Goal: Navigation & Orientation: Find specific page/section

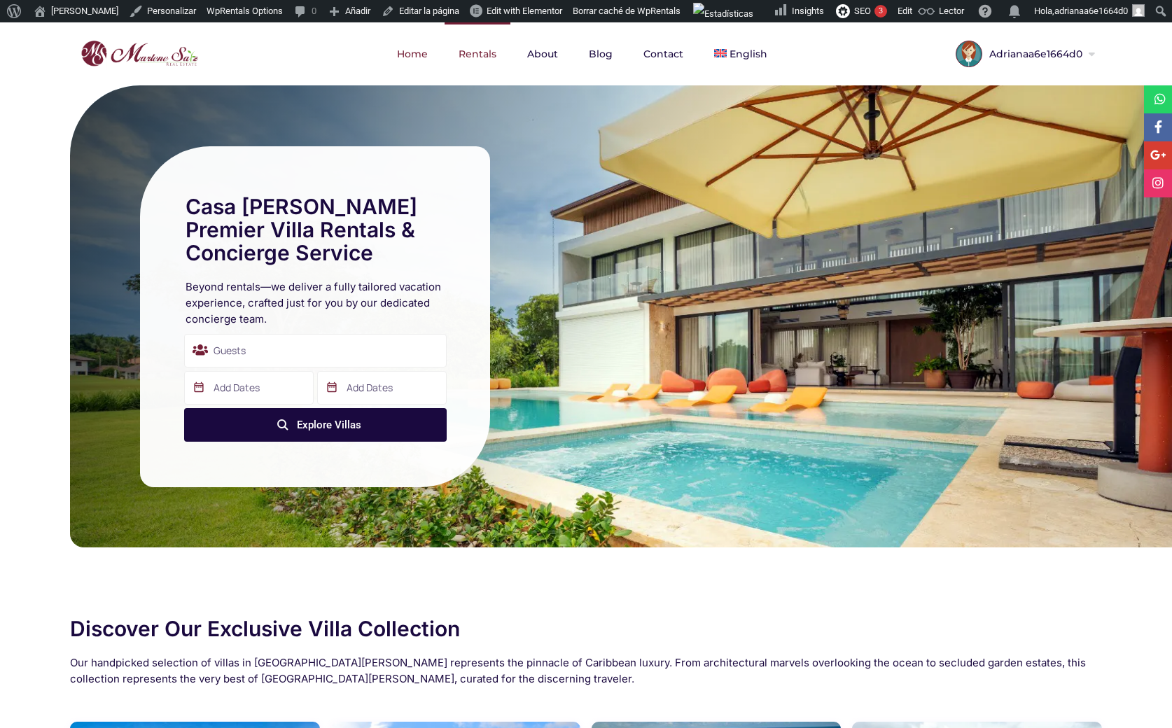
click at [479, 58] on link "Rentals" at bounding box center [477, 53] width 66 height 63
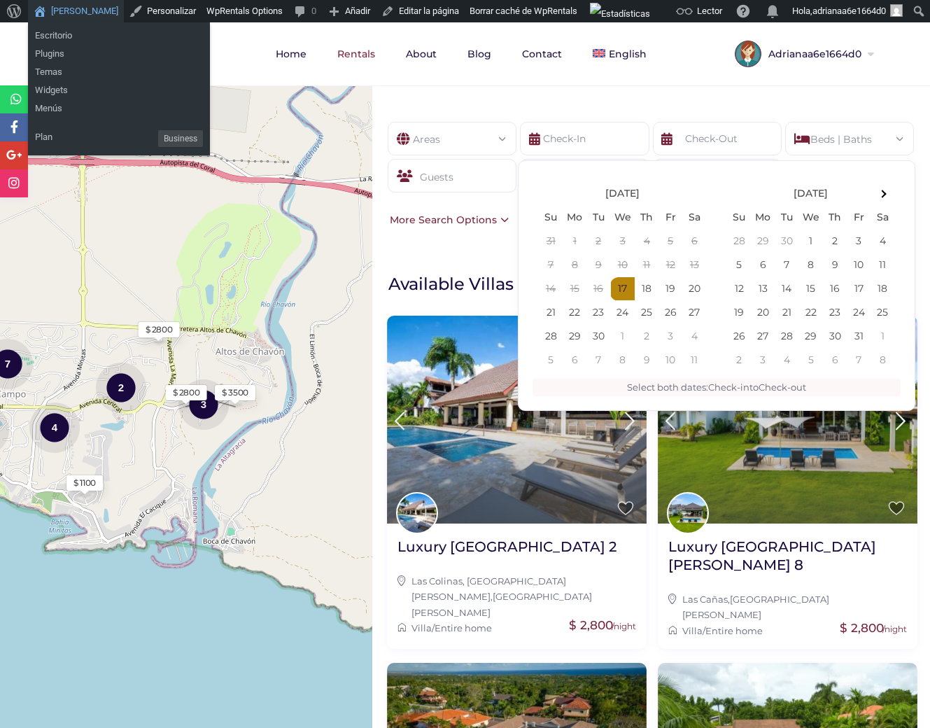
click at [70, 15] on link "[PERSON_NAME]" at bounding box center [76, 11] width 96 height 22
